Goal: Browse casually: Explore the website without a specific task or goal

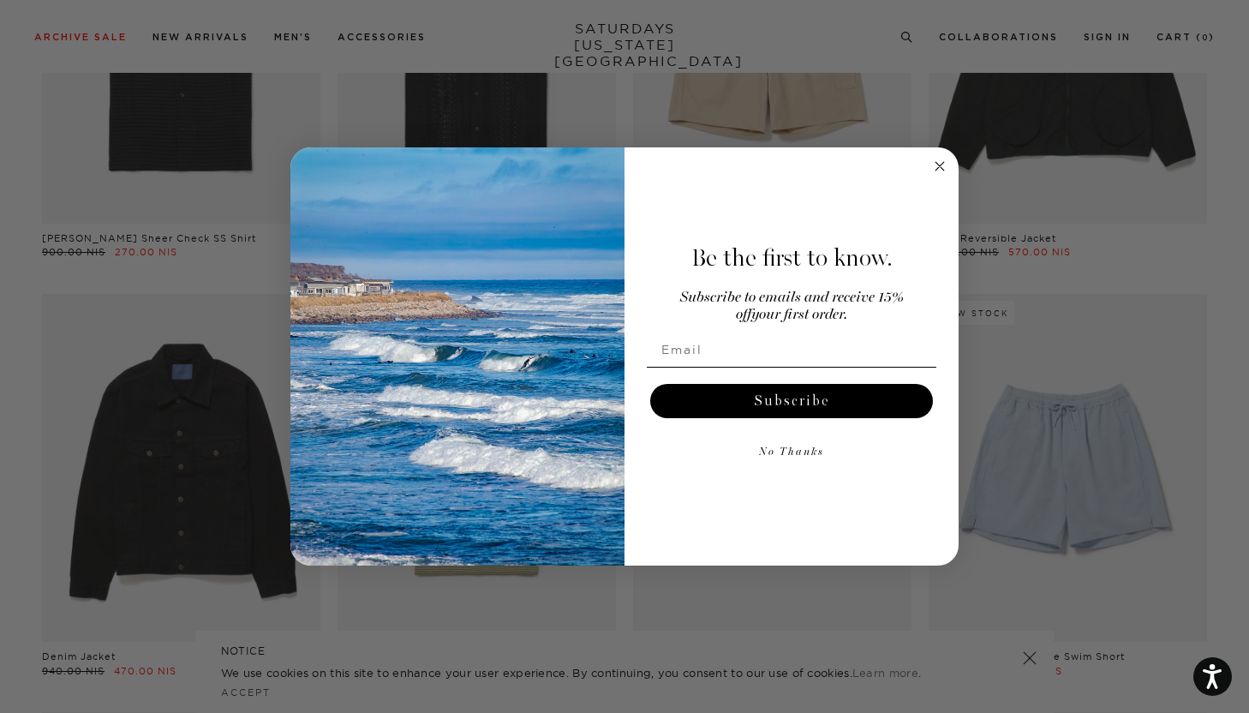
scroll to position [1211, 3]
click at [936, 164] on icon "Close dialog" at bounding box center [940, 166] width 9 height 9
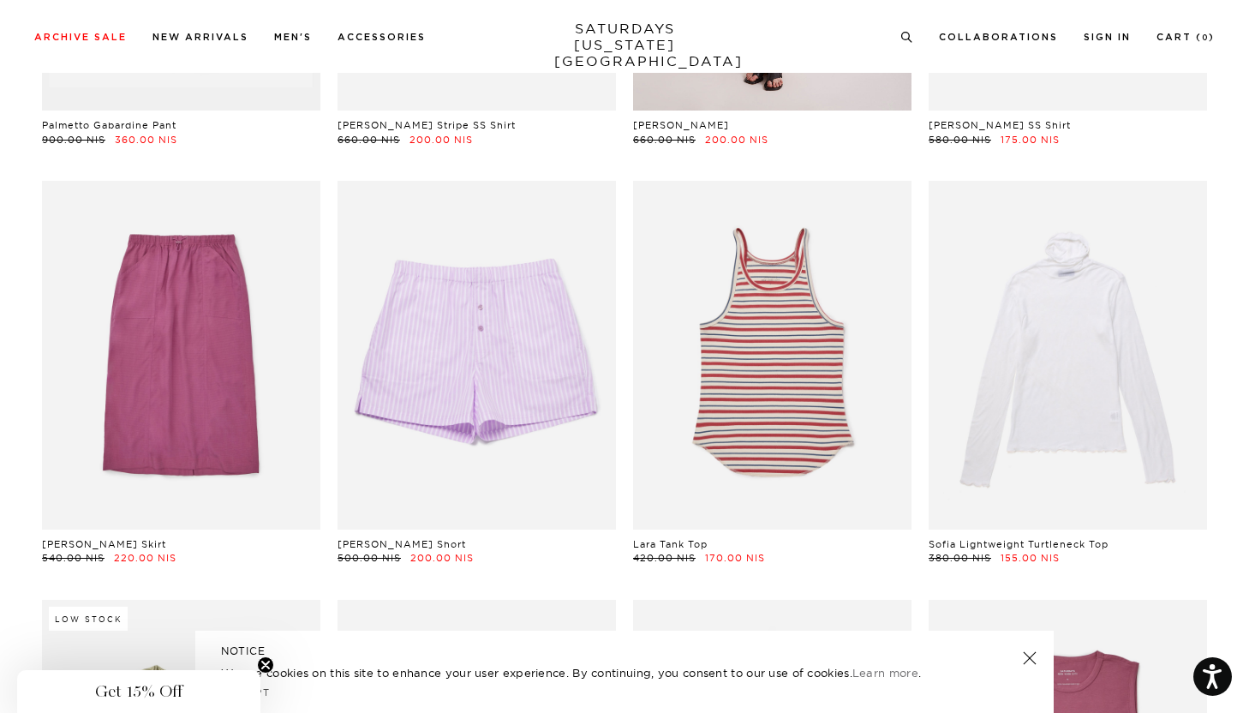
scroll to position [13964, 2]
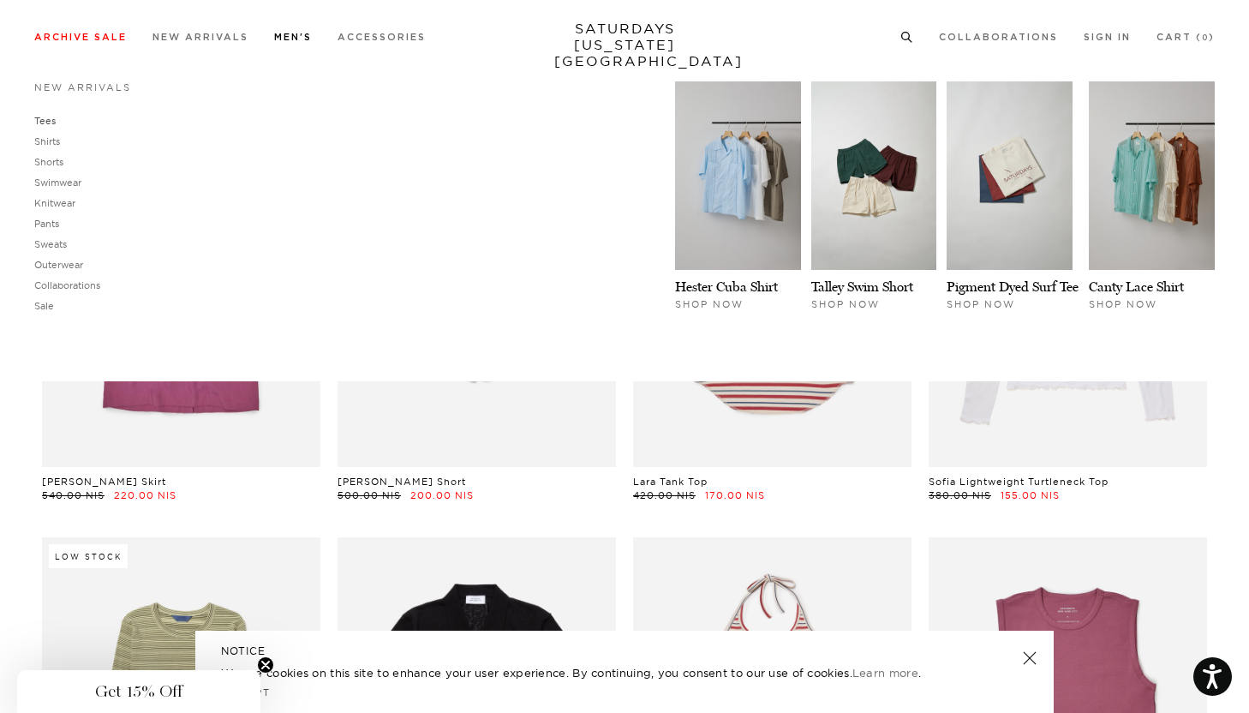
click at [45, 120] on link "Tees" at bounding box center [44, 121] width 21 height 12
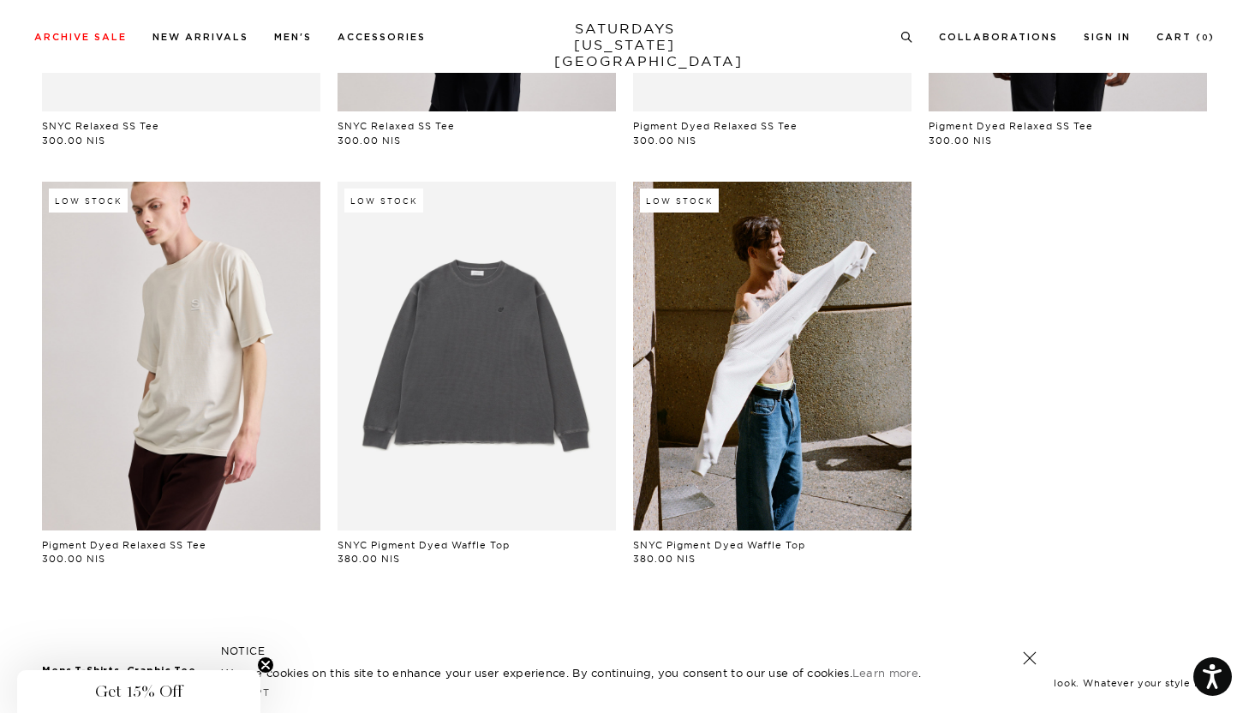
scroll to position [885, 0]
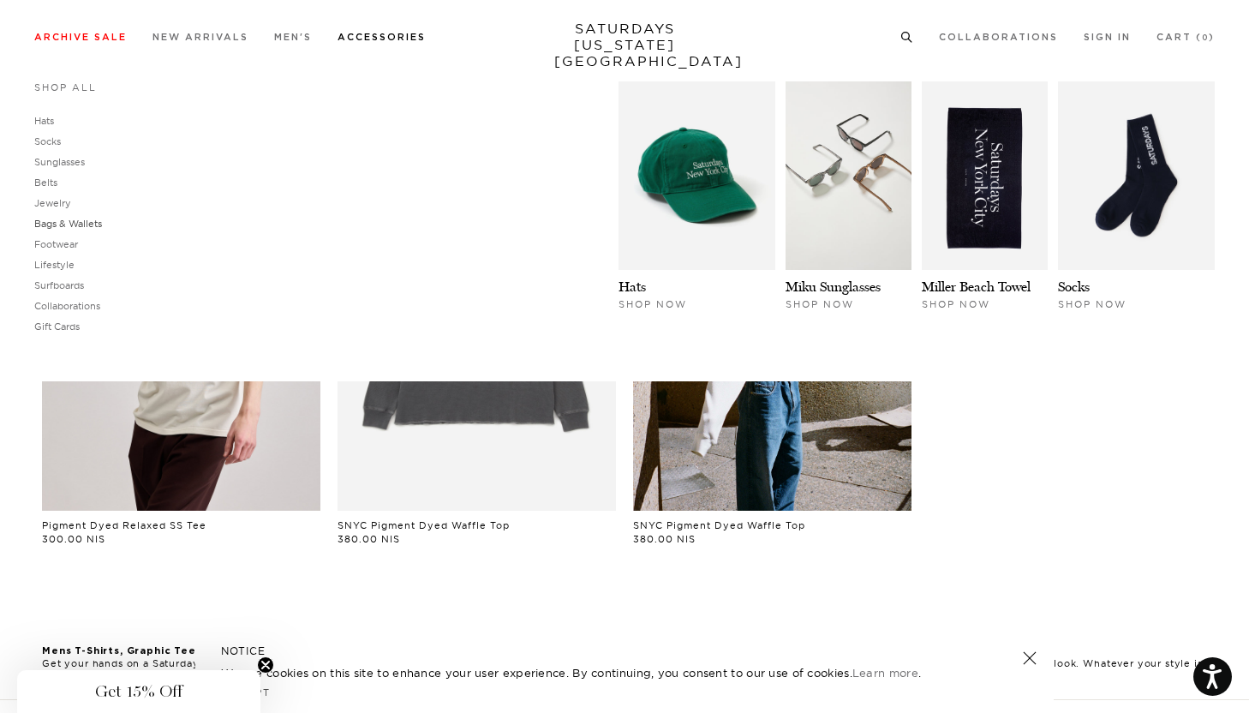
click at [54, 224] on link "Bags & Wallets" at bounding box center [68, 224] width 68 height 12
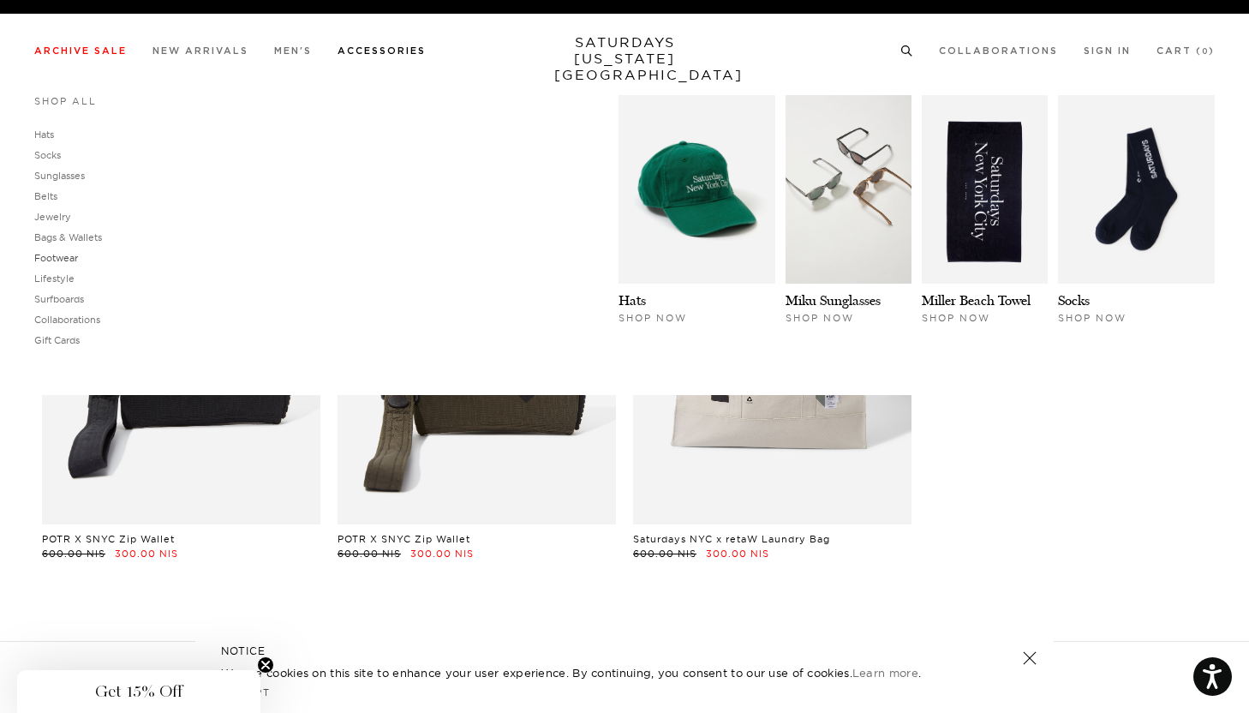
click at [62, 256] on link "Footwear" at bounding box center [56, 258] width 44 height 12
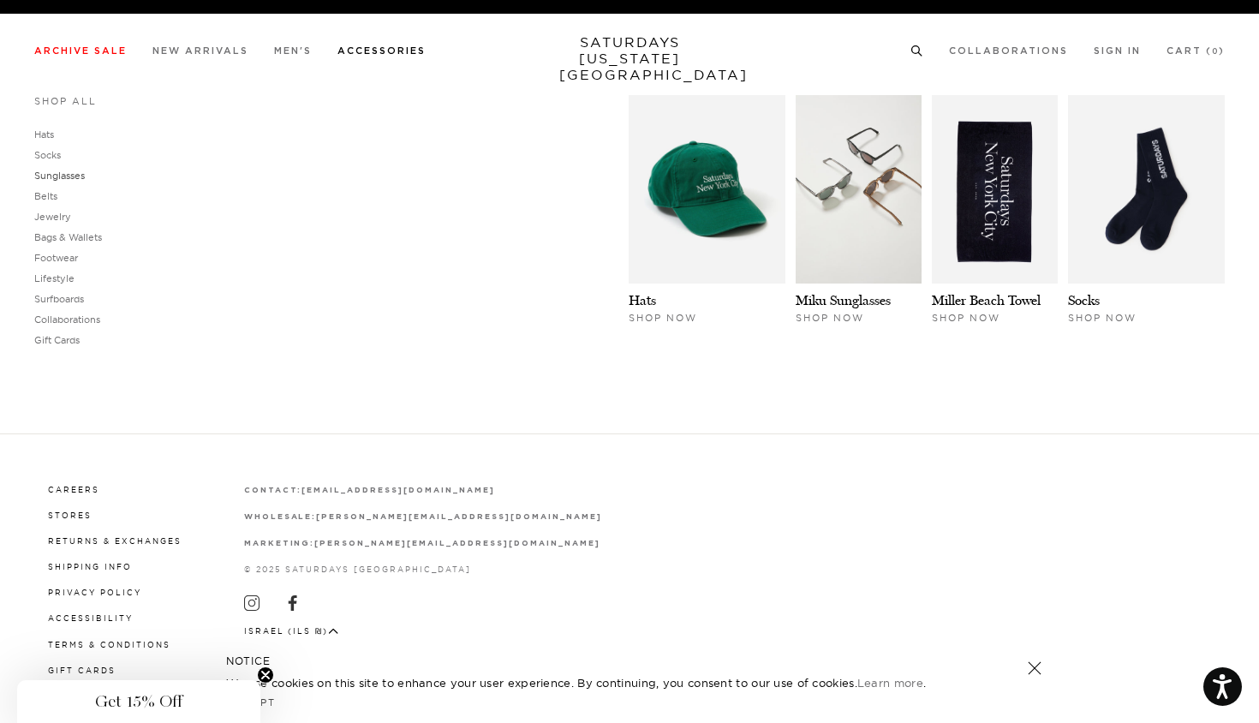
click at [69, 175] on link "Sunglasses" at bounding box center [59, 176] width 51 height 12
